Goal: Task Accomplishment & Management: Use online tool/utility

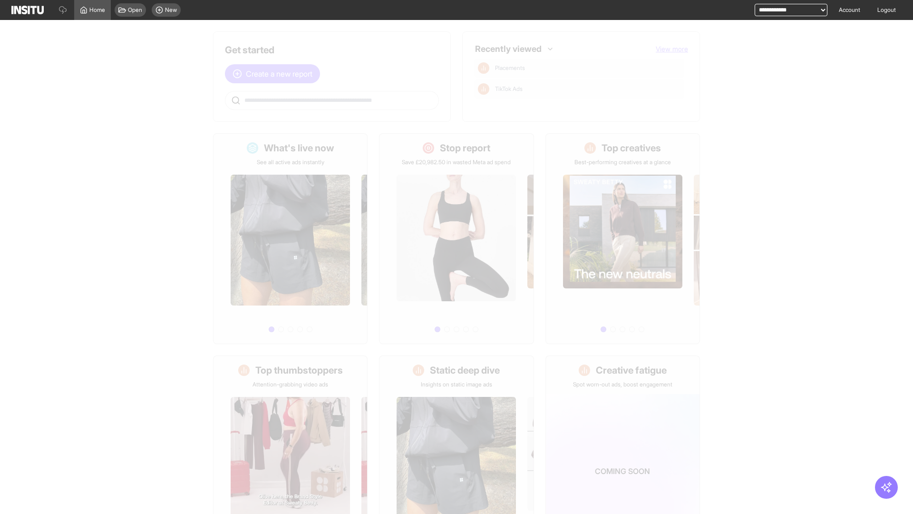
scroll to position [44, 0]
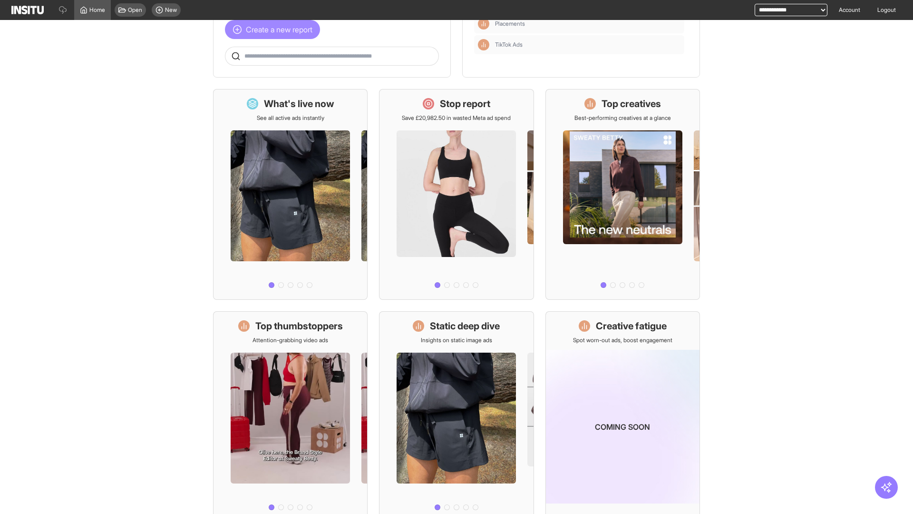
click at [275, 35] on span "Create a new report" at bounding box center [279, 29] width 67 height 11
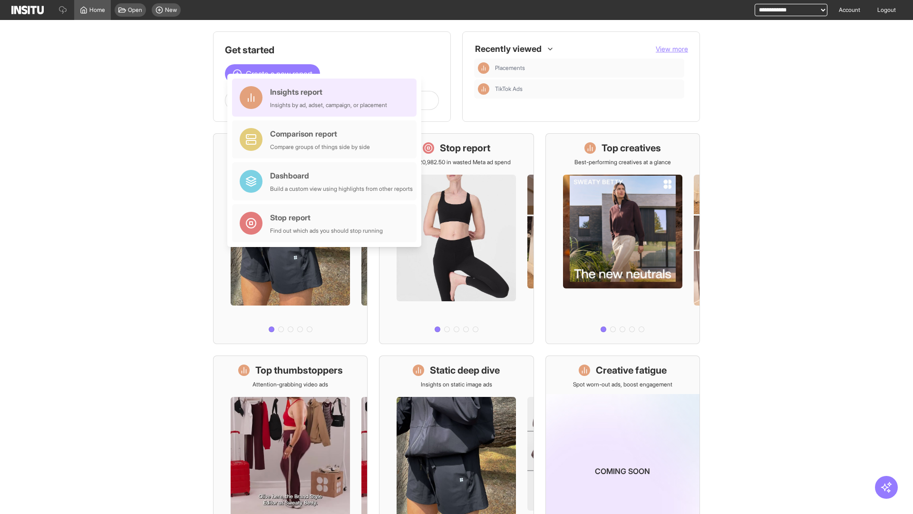
click at [327, 98] on div "Insights report Insights by ad, adset, campaign, or placement" at bounding box center [328, 97] width 117 height 23
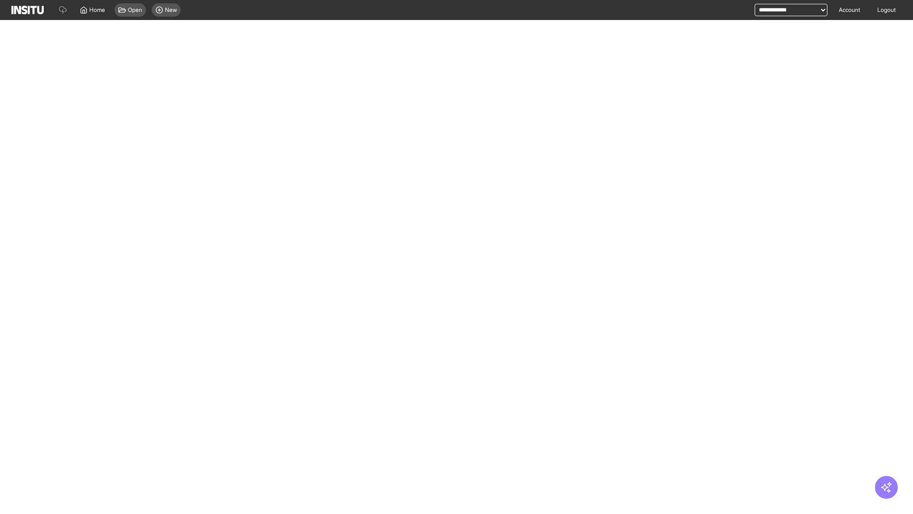
select select "**"
